Goal: Task Accomplishment & Management: Use online tool/utility

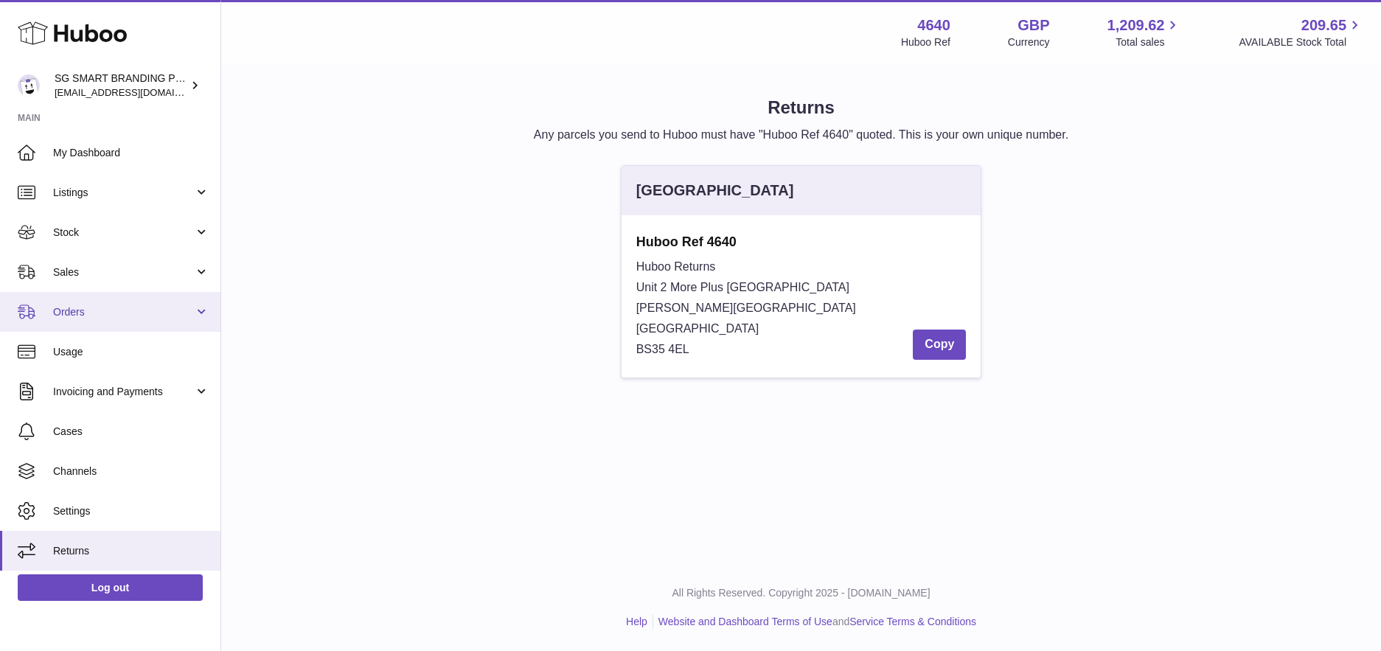
click at [92, 310] on span "Orders" at bounding box center [123, 312] width 141 height 14
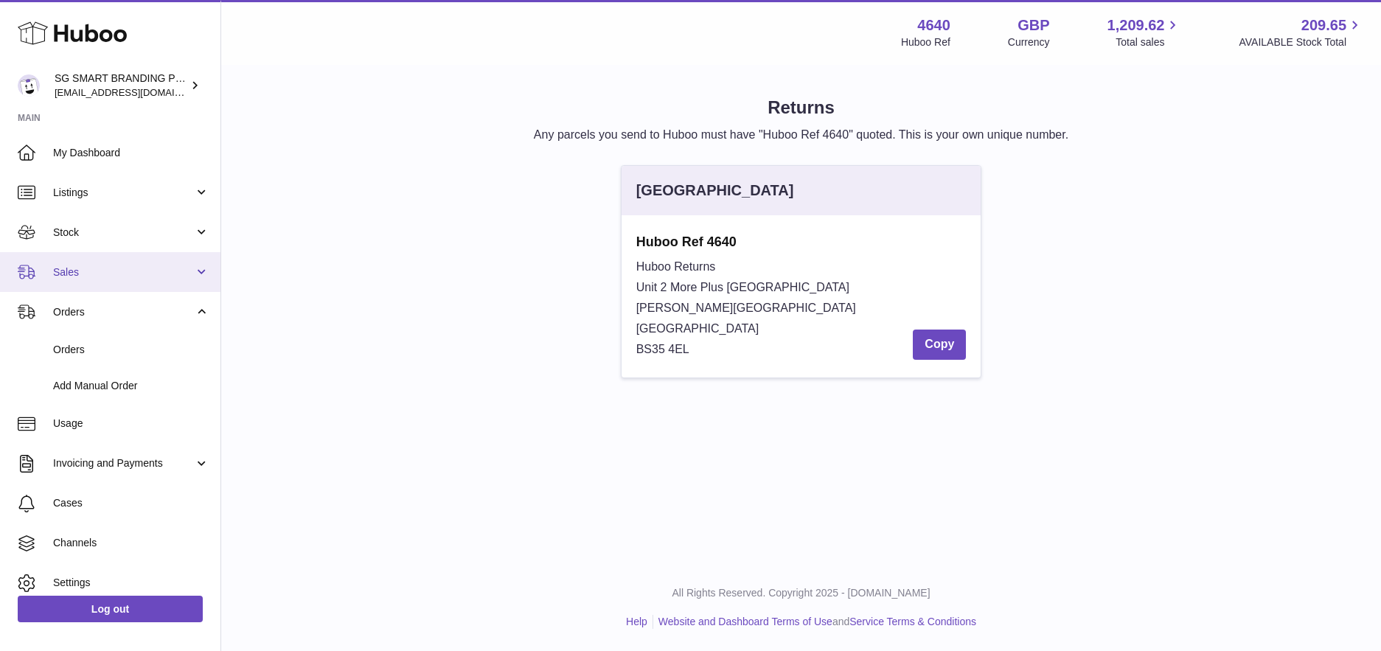
click at [100, 268] on span "Sales" at bounding box center [123, 272] width 141 height 14
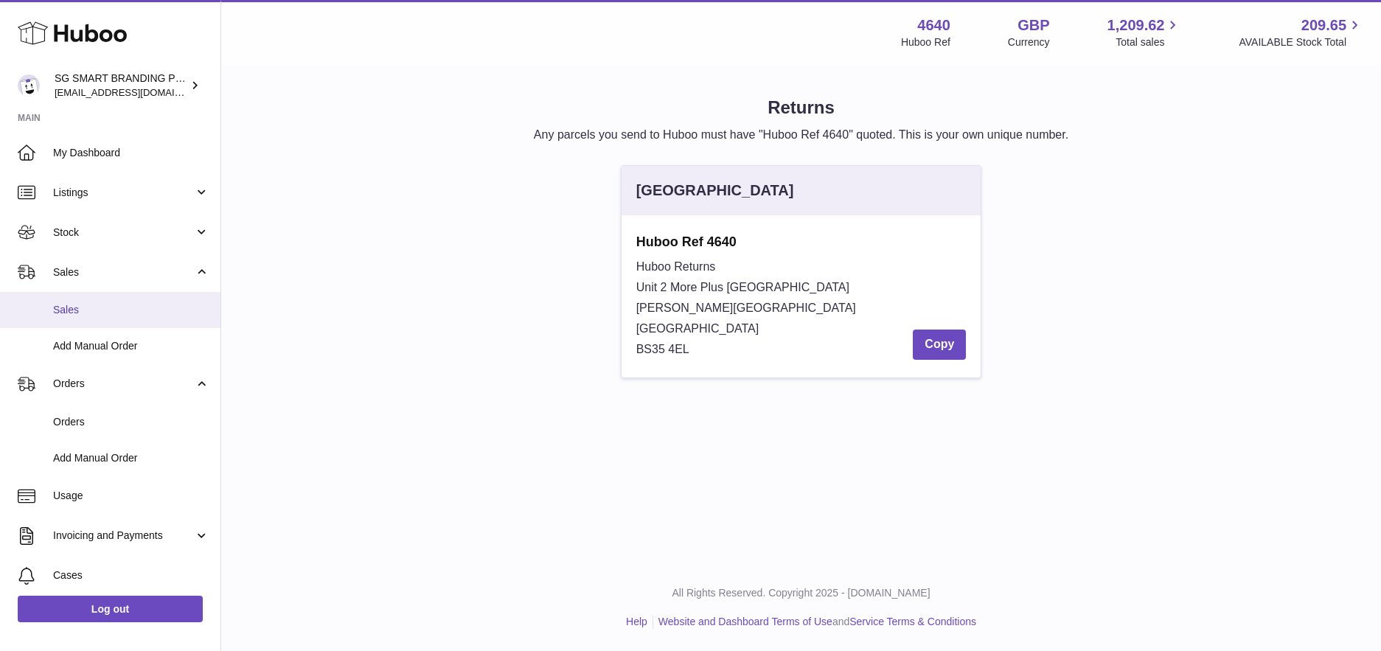
click at [90, 312] on span "Sales" at bounding box center [131, 310] width 156 height 14
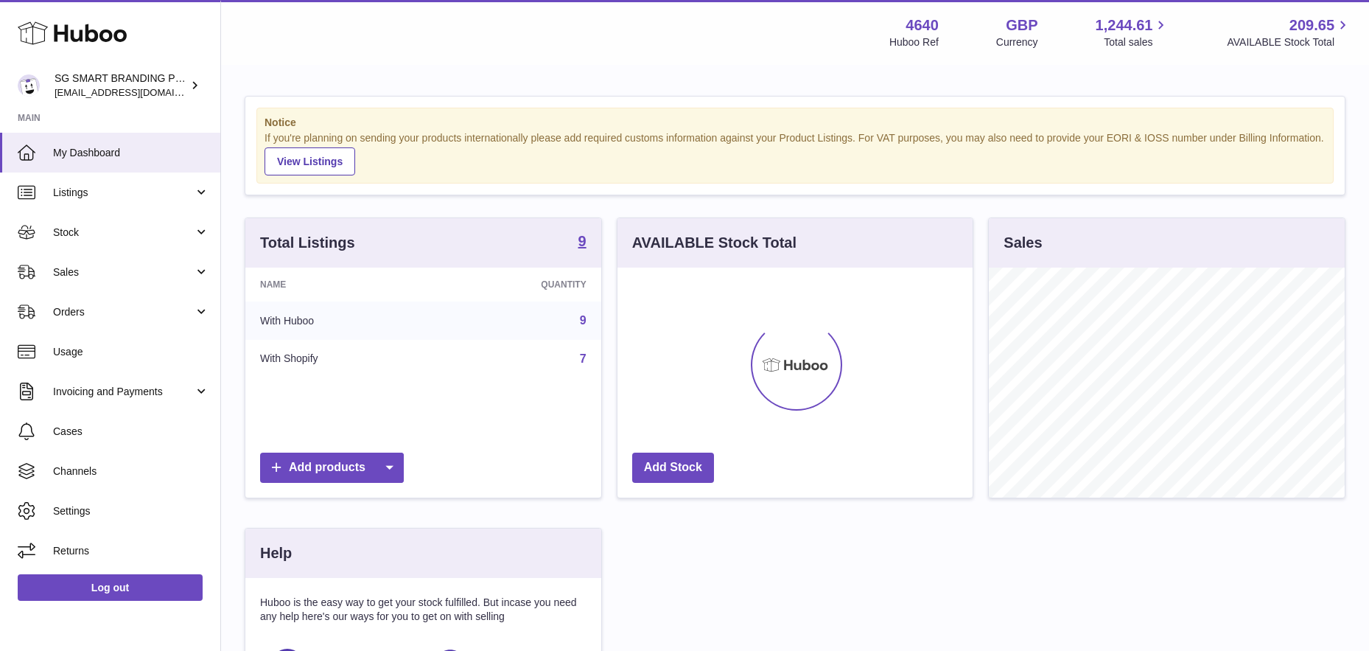
scroll to position [230, 355]
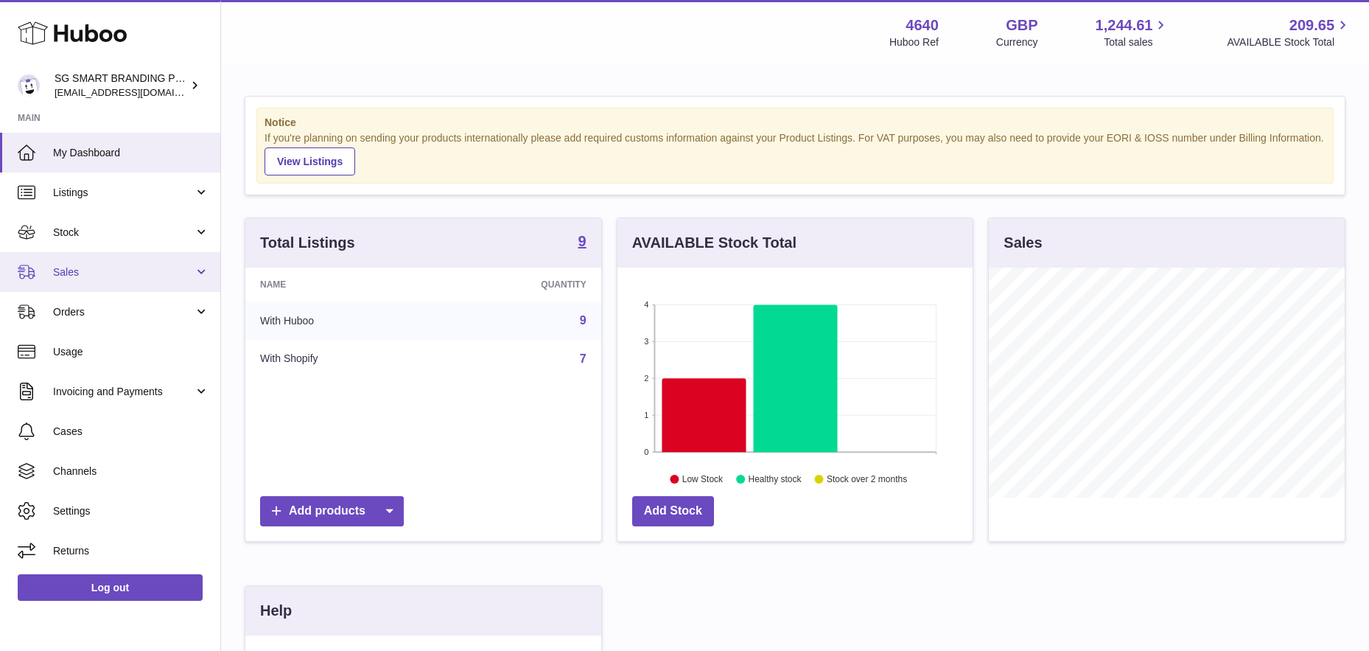
click at [130, 268] on span "Sales" at bounding box center [123, 272] width 141 height 14
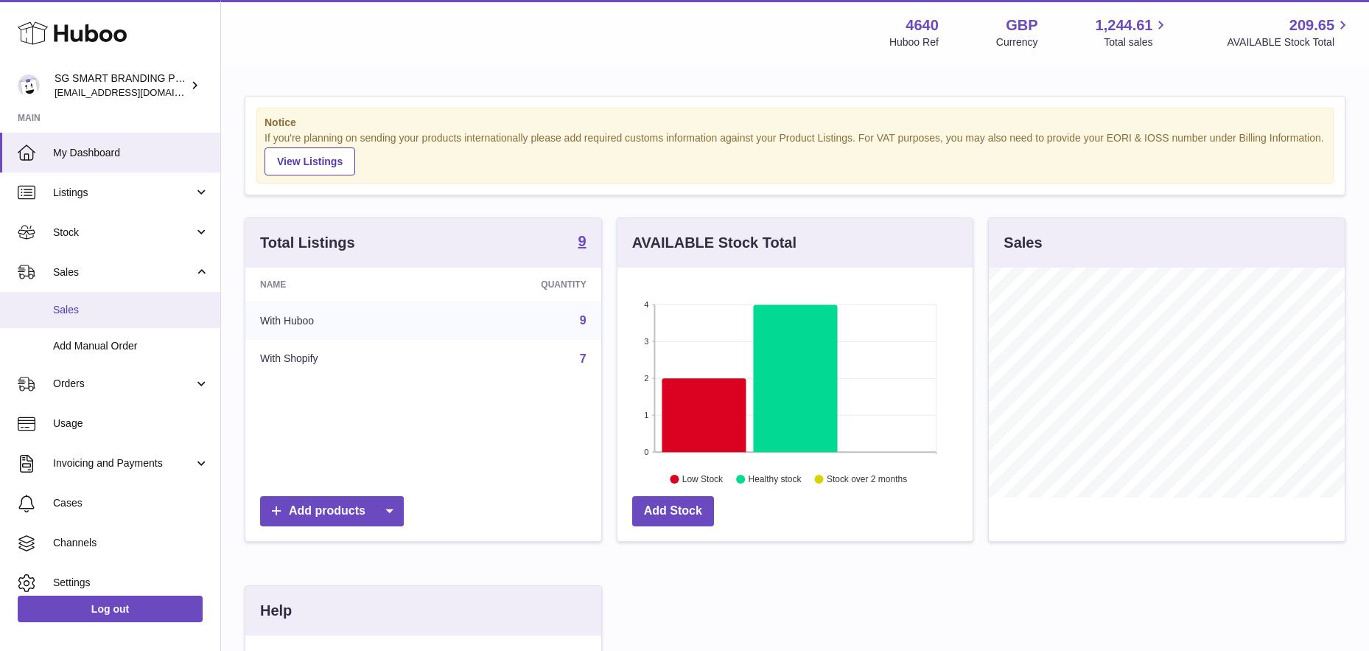
click at [116, 310] on span "Sales" at bounding box center [131, 310] width 156 height 14
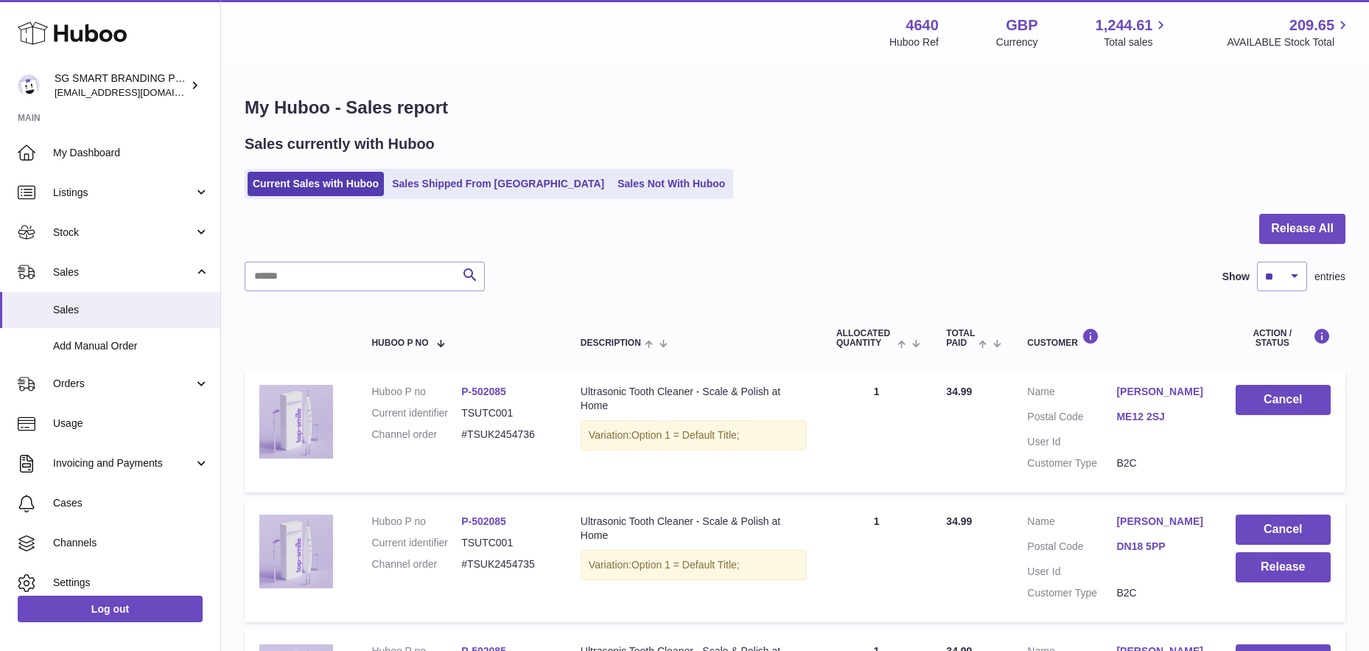
click at [613, 186] on link "Sales Not With Huboo" at bounding box center [672, 184] width 118 height 24
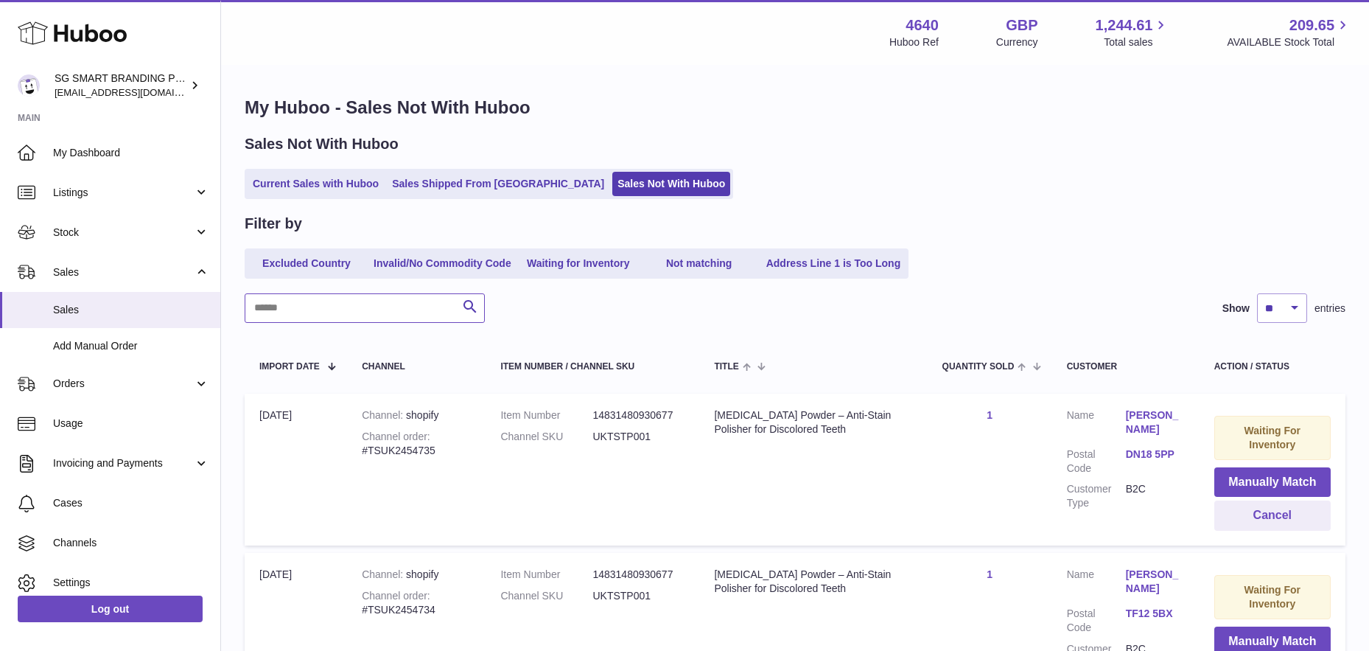
click at [313, 304] on input "text" at bounding box center [365, 307] width 240 height 29
paste input "**********"
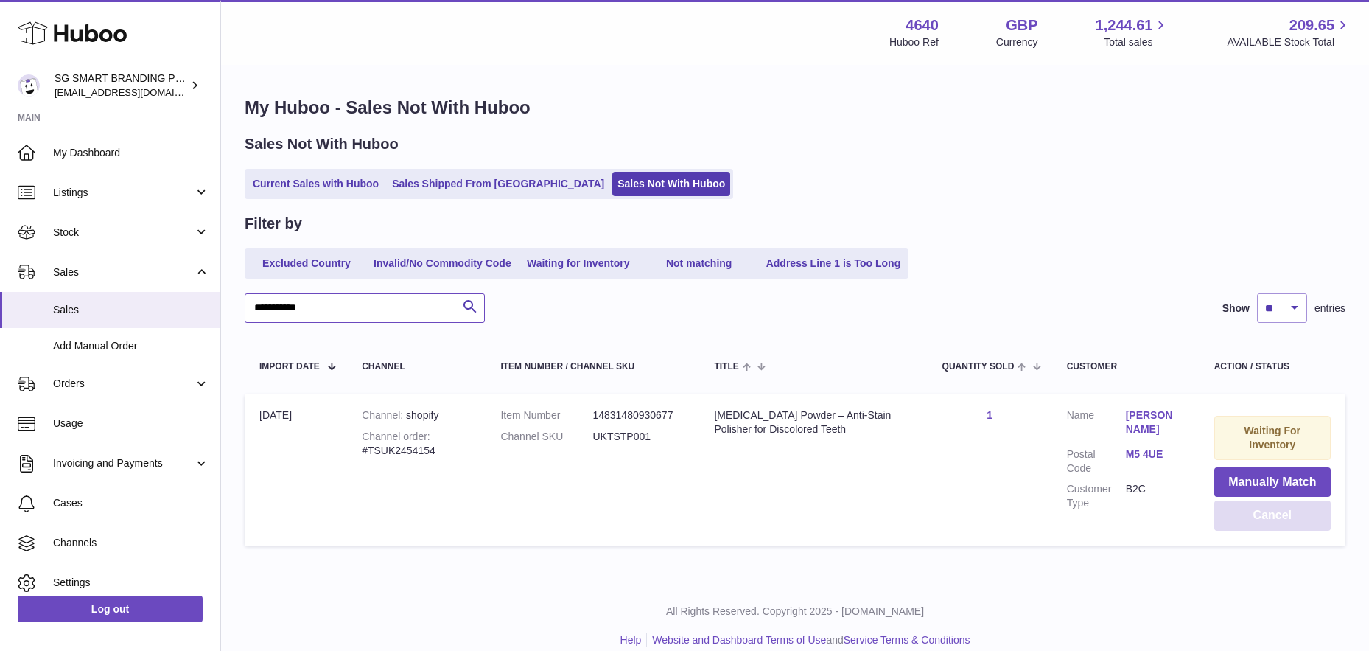
type input "**********"
click at [1246, 512] on button "Cancel" at bounding box center [1273, 515] width 116 height 30
